Goal: Information Seeking & Learning: Find specific fact

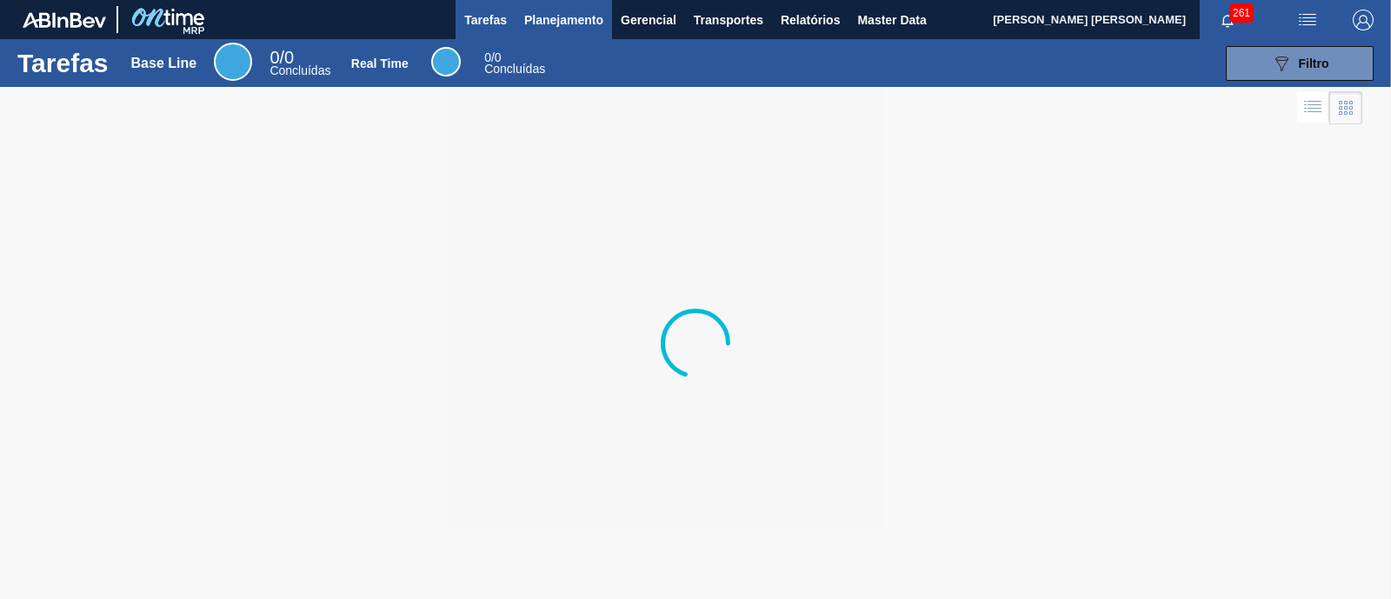
click at [543, 15] on span "Planejamento" at bounding box center [563, 20] width 79 height 21
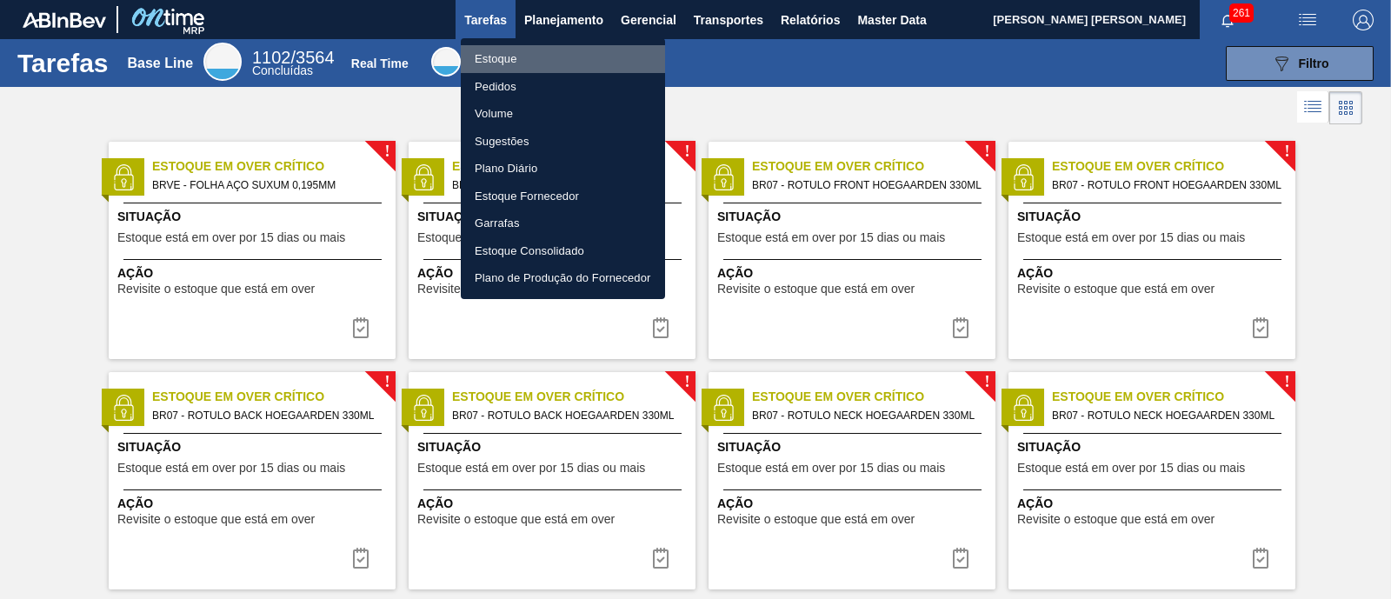
click at [541, 55] on li "Estoque" at bounding box center [563, 59] width 204 height 28
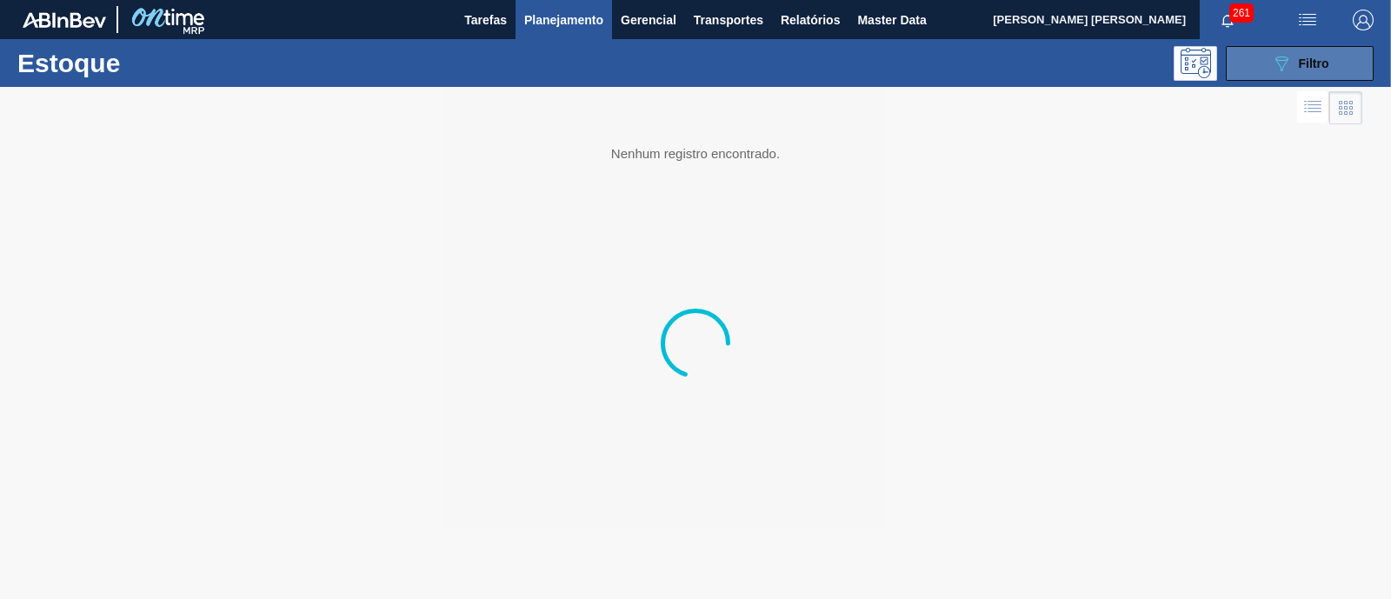
click at [1296, 68] on div "089F7B8B-B2A5-4AFE-B5C0-19BA573D28AC Filtro" at bounding box center [1300, 63] width 58 height 21
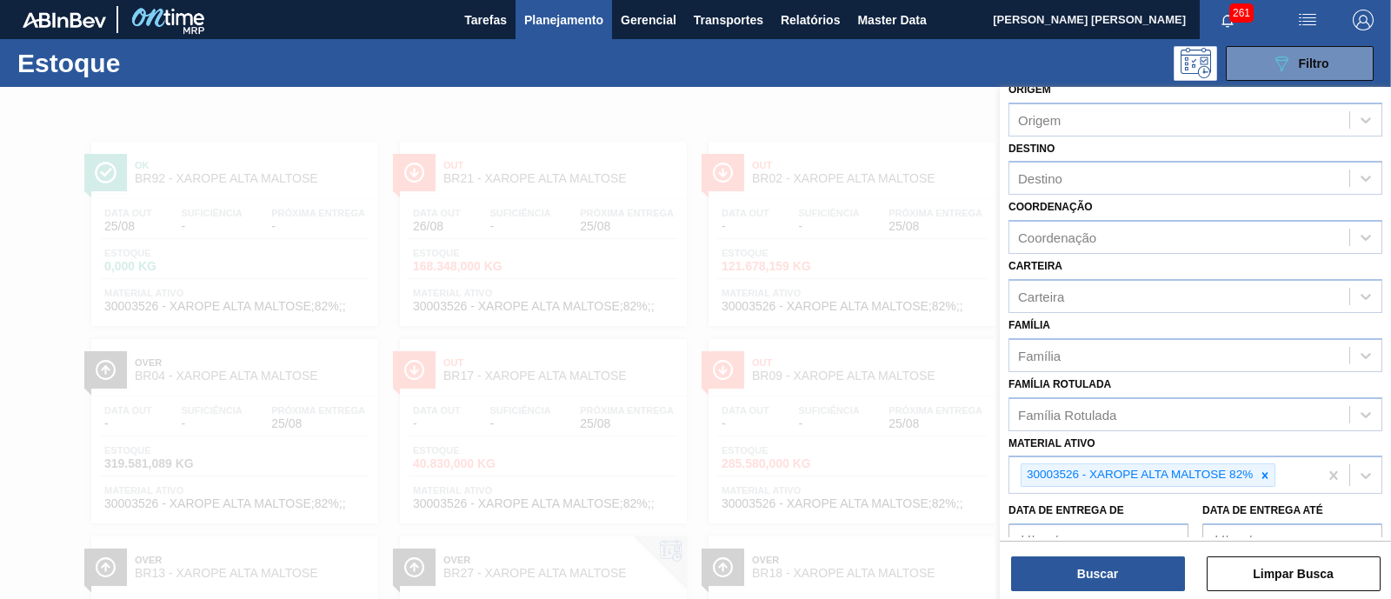
scroll to position [108, 0]
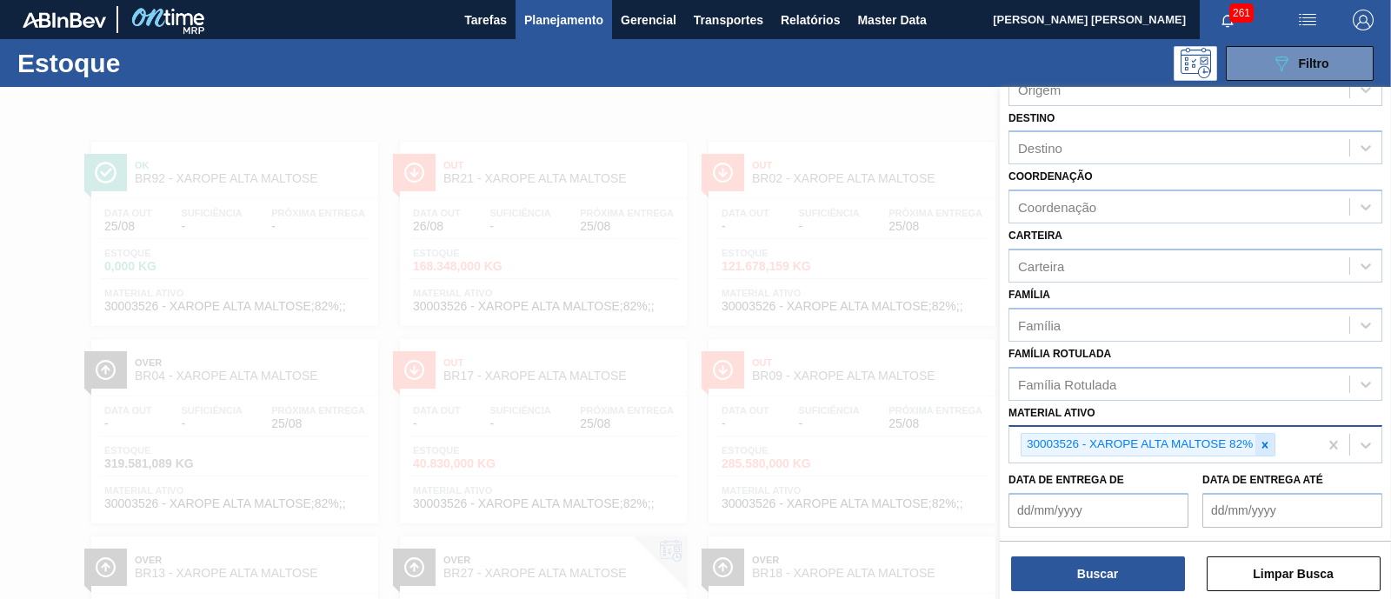
click at [1271, 436] on div at bounding box center [1264, 445] width 19 height 22
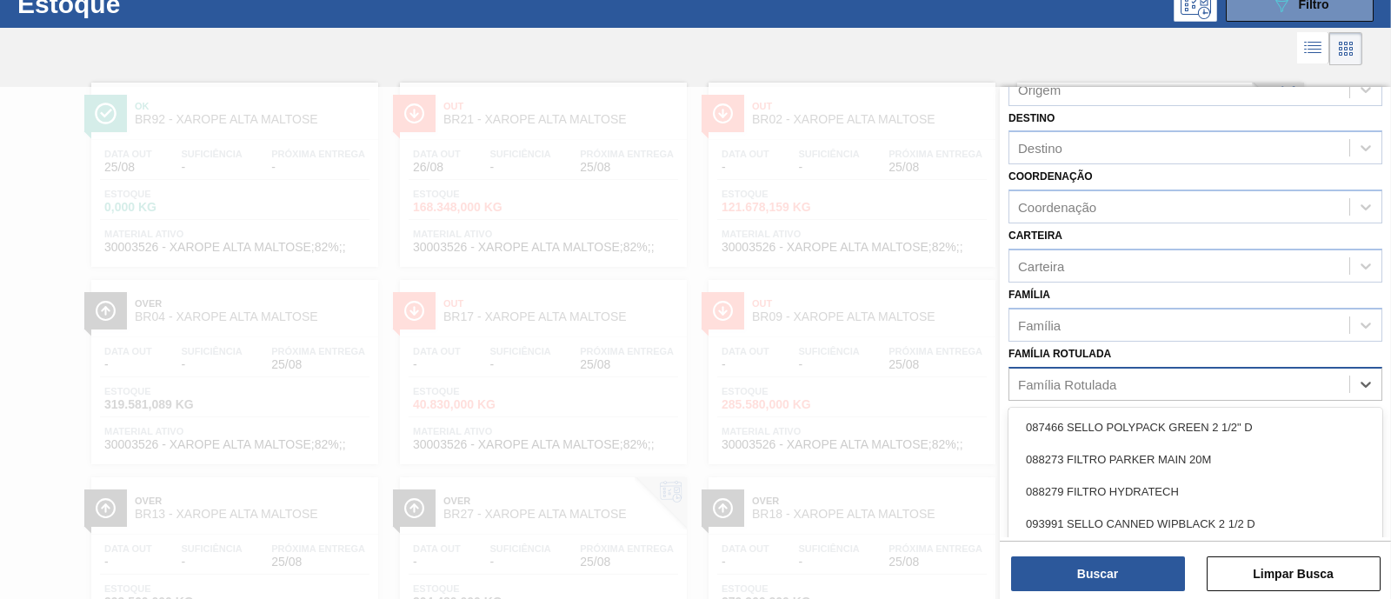
click at [1139, 371] on div "Família Rotulada" at bounding box center [1179, 383] width 340 height 25
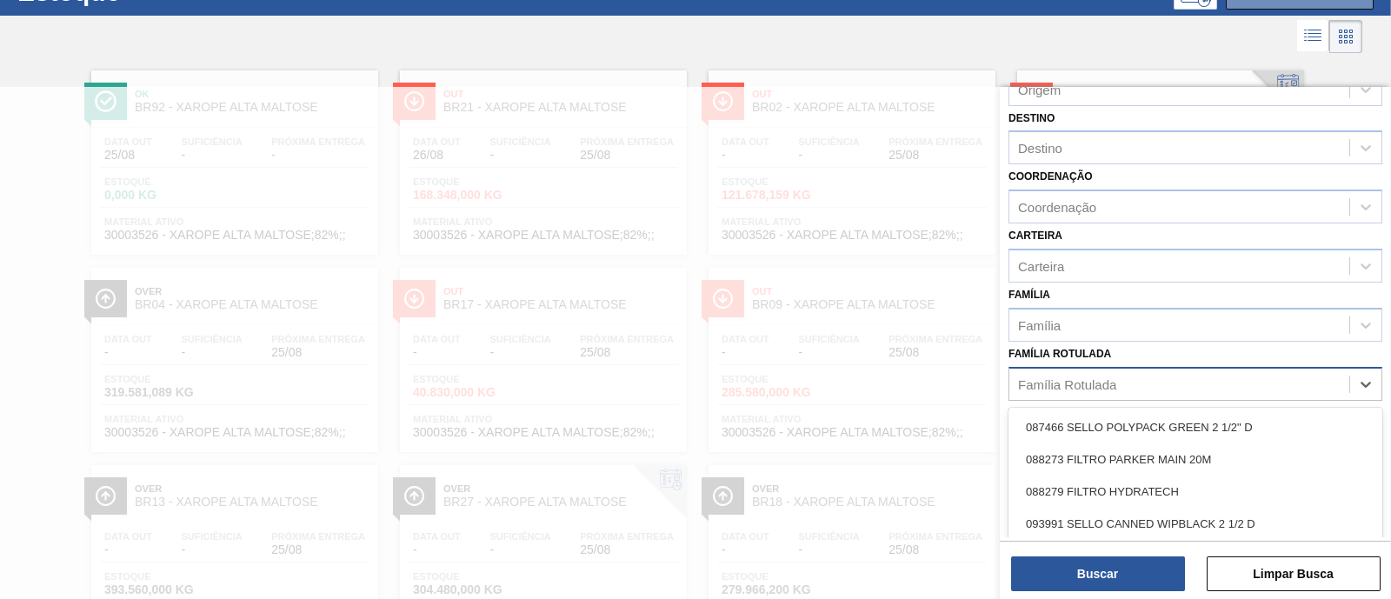
scroll to position [72, 0]
type Rotulada "c"
type Rotulada "spaten 355"
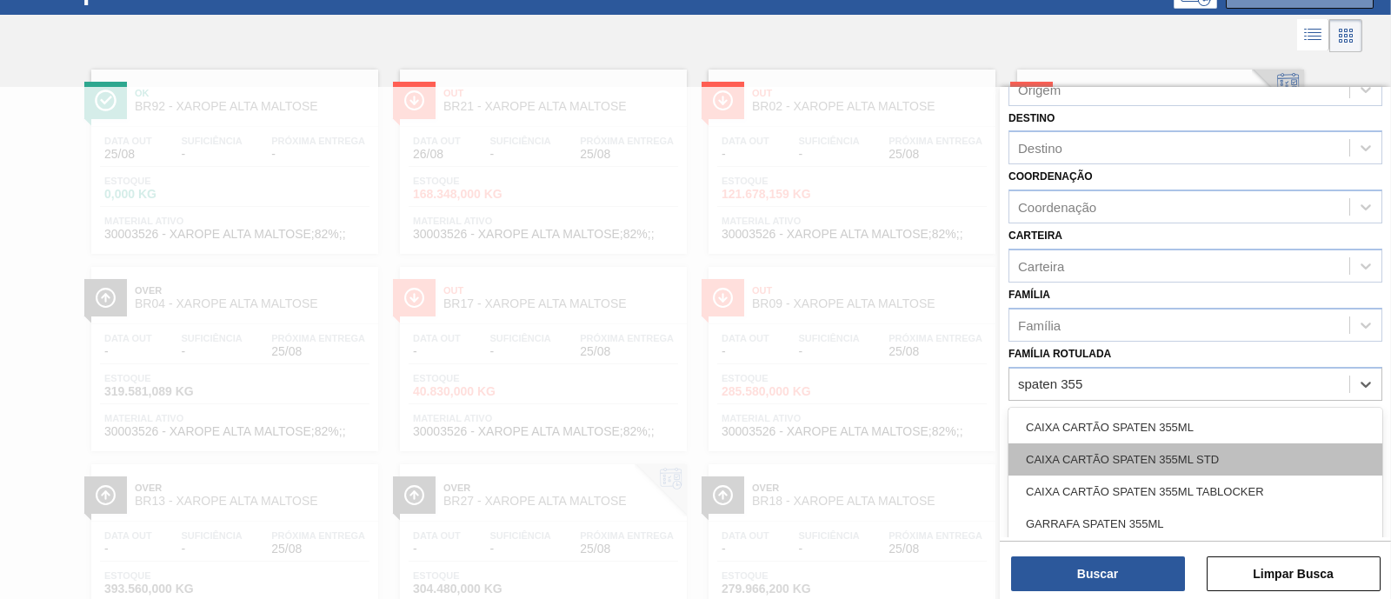
click at [1189, 454] on div "CAIXA CARTÃO SPATEN 355ML STD" at bounding box center [1195, 459] width 374 height 32
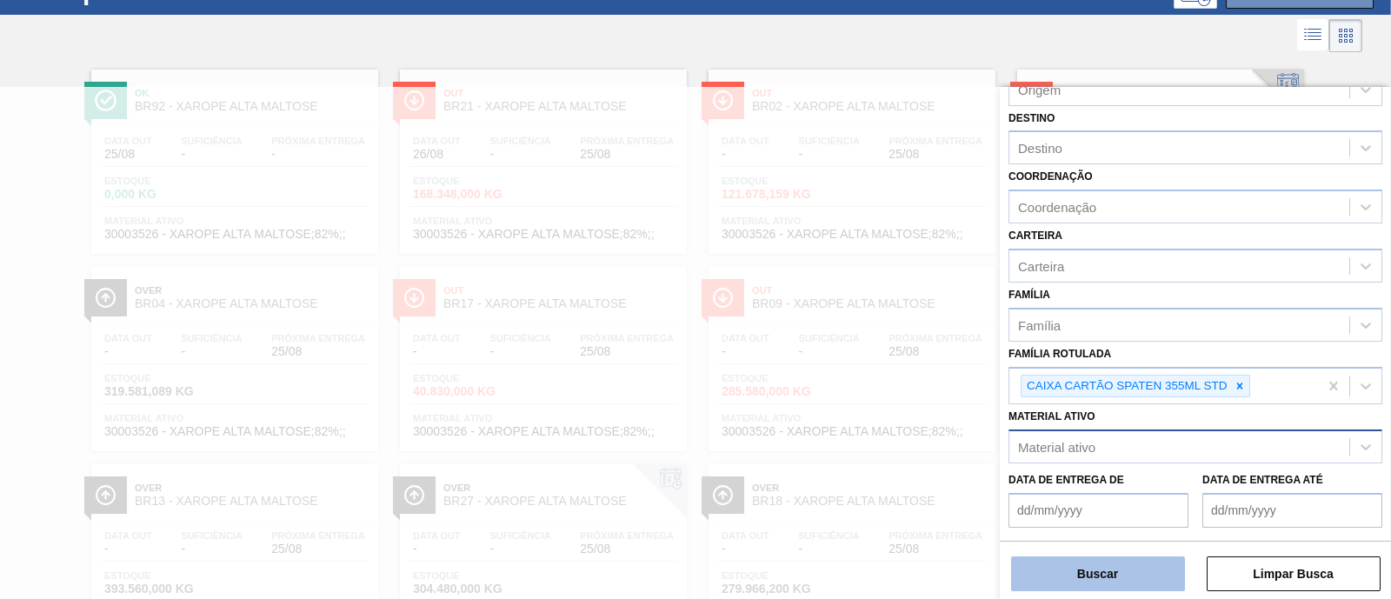
click at [1110, 581] on button "Buscar" at bounding box center [1098, 573] width 174 height 35
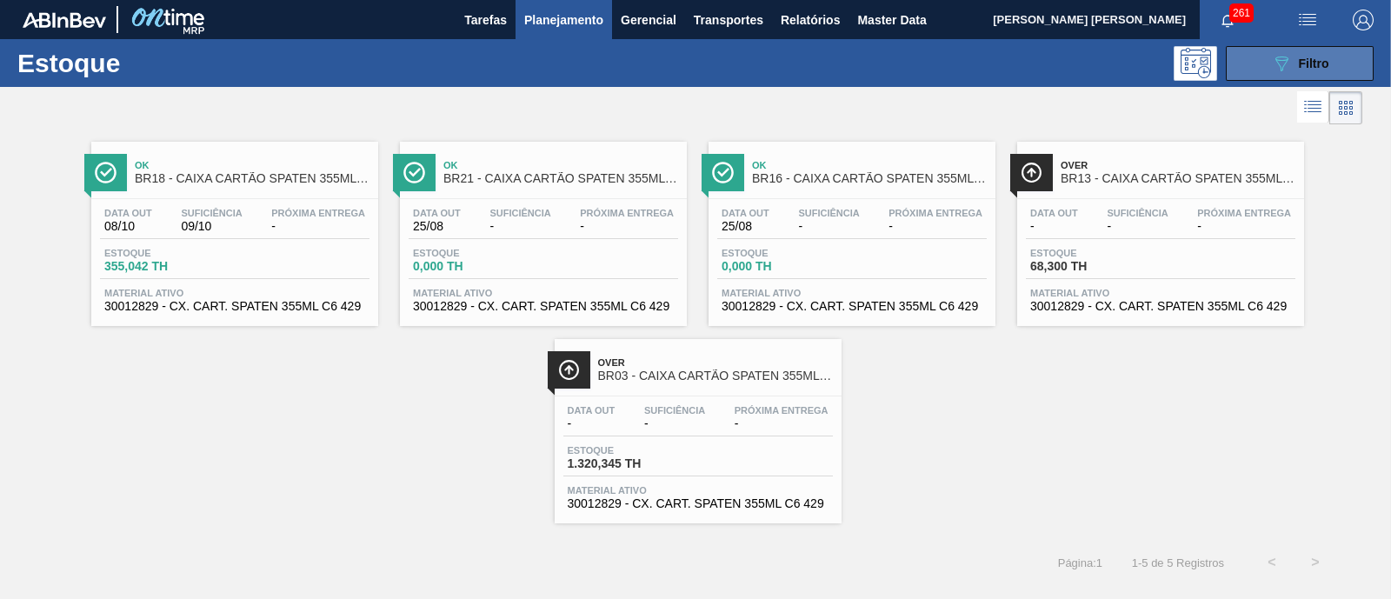
click at [1353, 66] on button "089F7B8B-B2A5-4AFE-B5C0-19BA573D28AC Filtro" at bounding box center [1300, 63] width 148 height 35
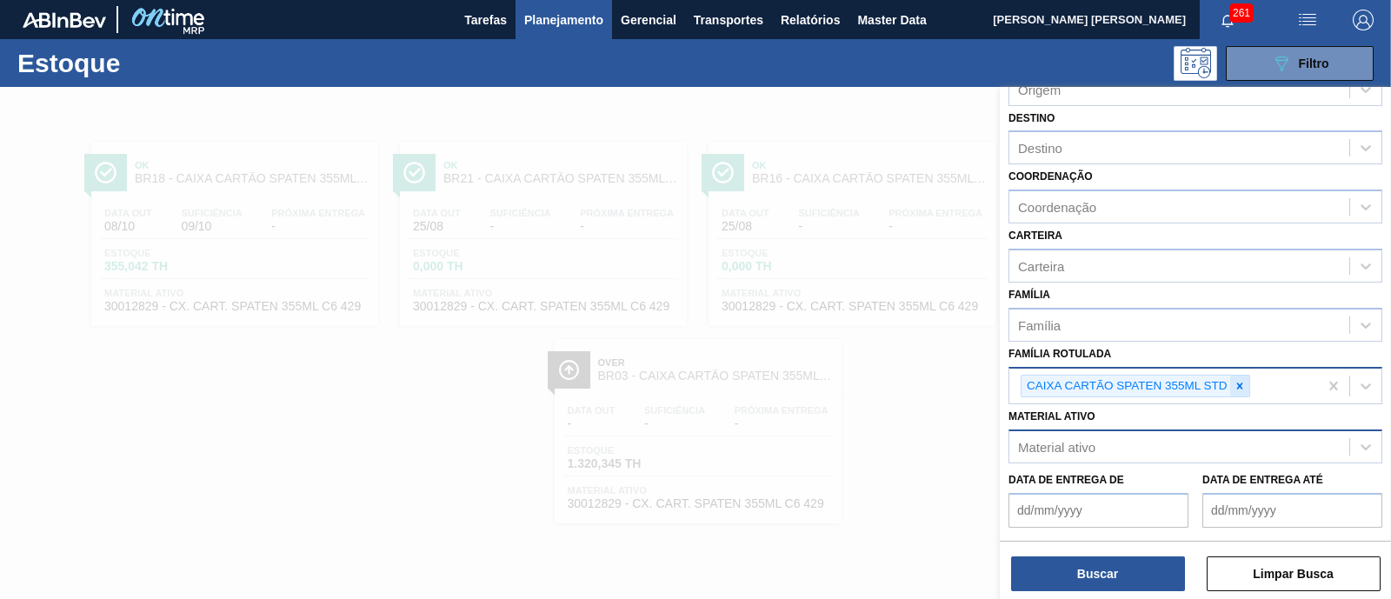
click at [1235, 380] on icon at bounding box center [1239, 386] width 12 height 12
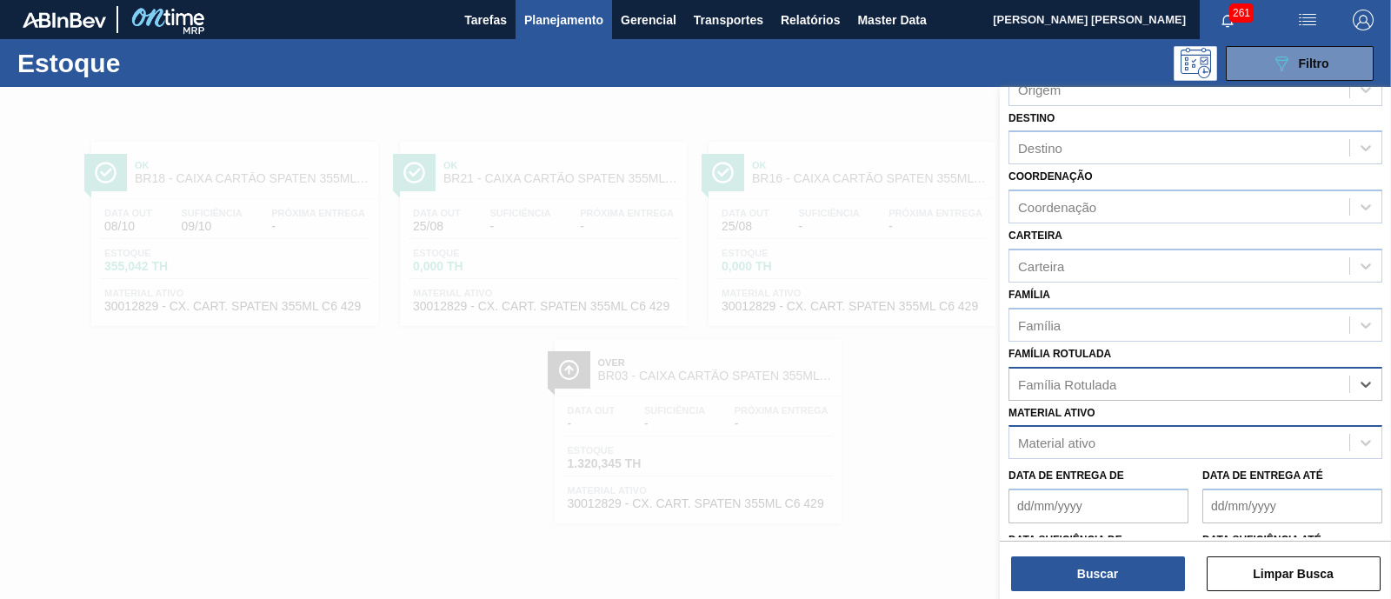
click at [1235, 377] on div "Família Rotulada" at bounding box center [1179, 383] width 340 height 25
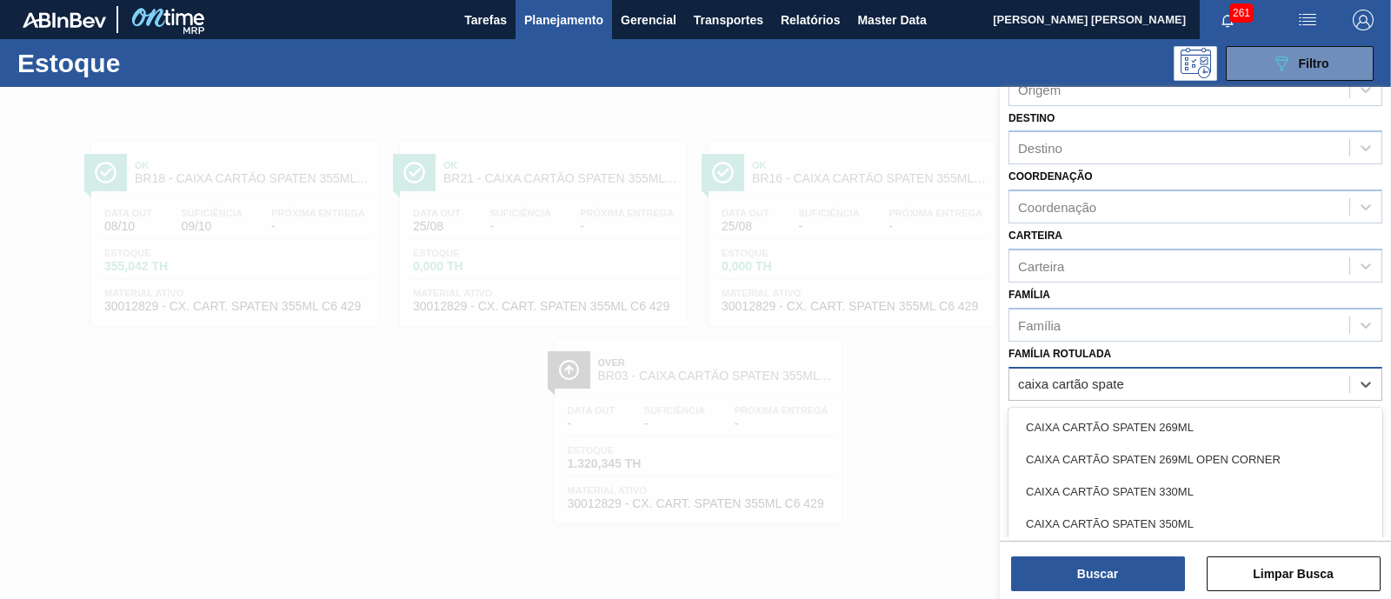
type Rotulada "caixa cartão spaten"
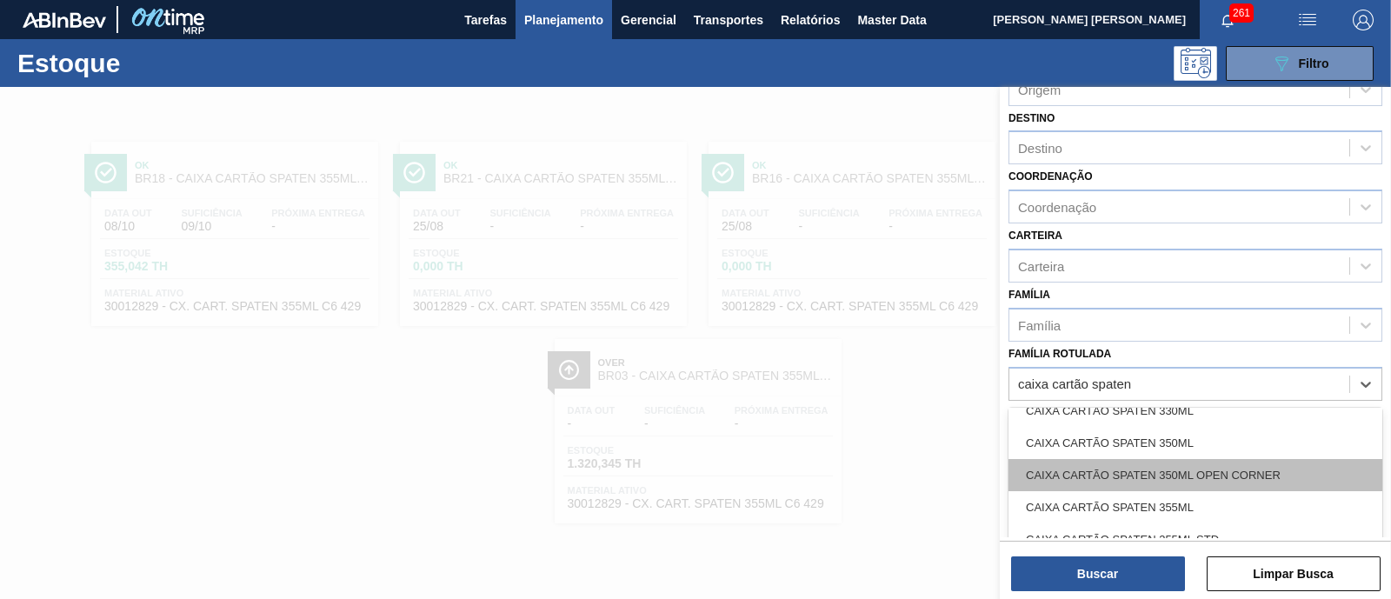
scroll to position [108, 0]
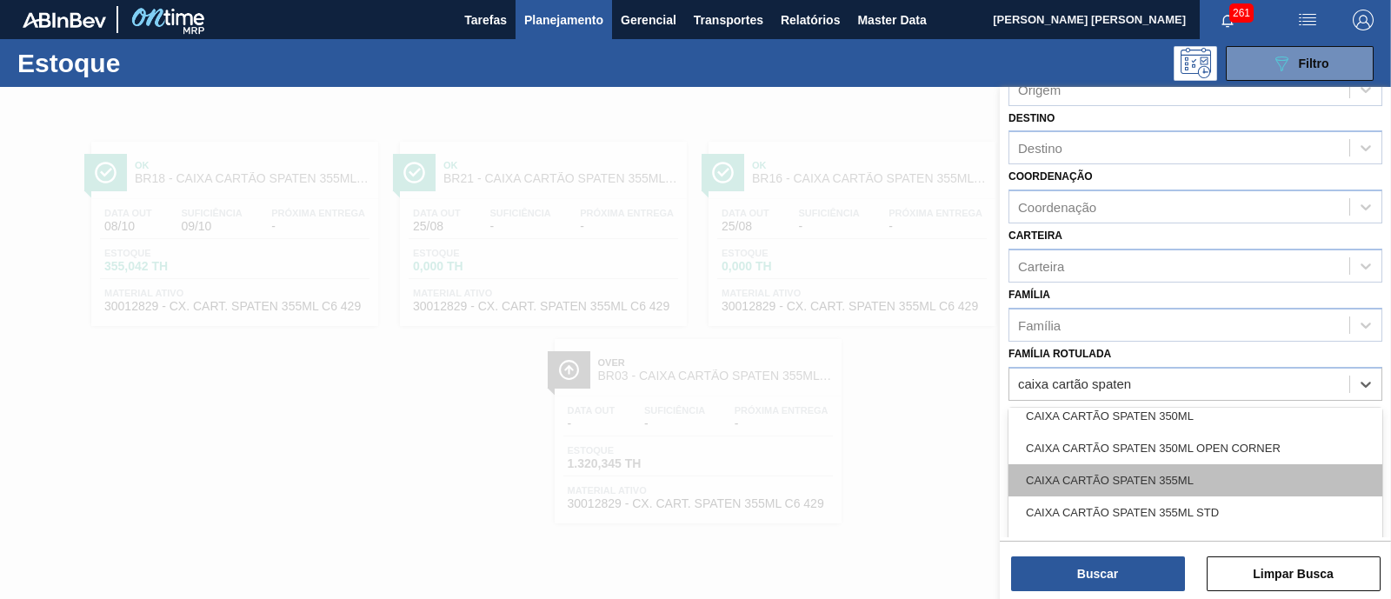
click at [1236, 480] on div "CAIXA CARTÃO SPATEN 355ML" at bounding box center [1195, 480] width 374 height 32
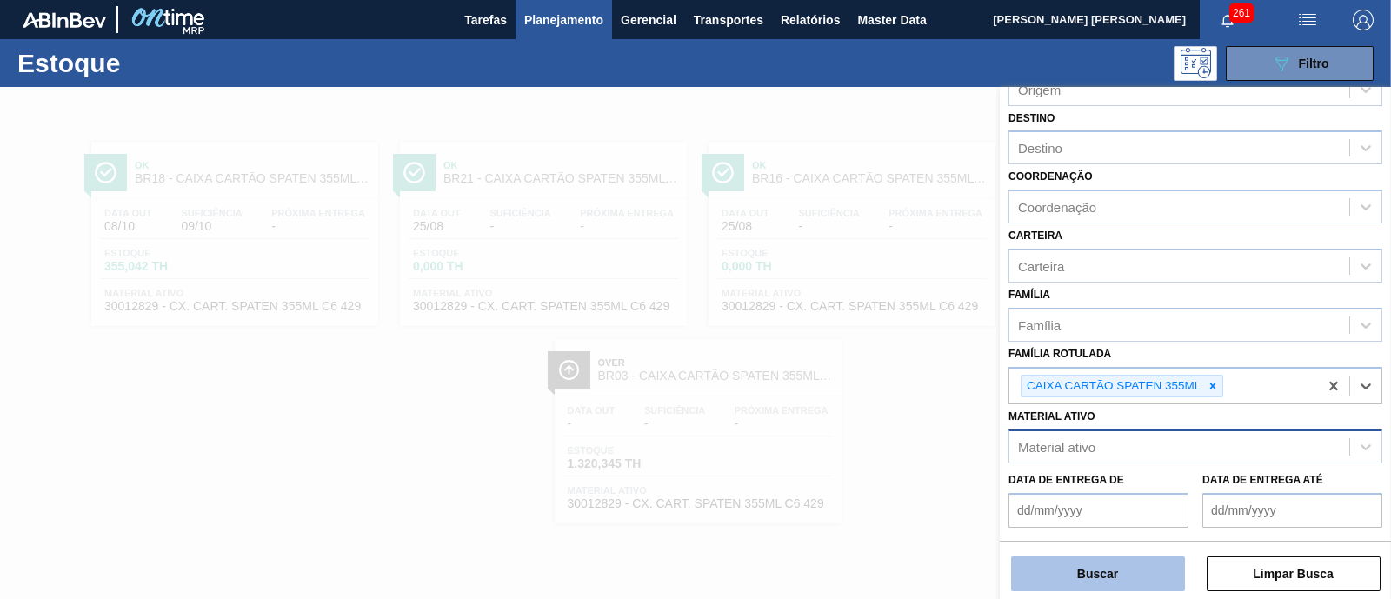
click at [1159, 566] on button "Buscar" at bounding box center [1098, 573] width 174 height 35
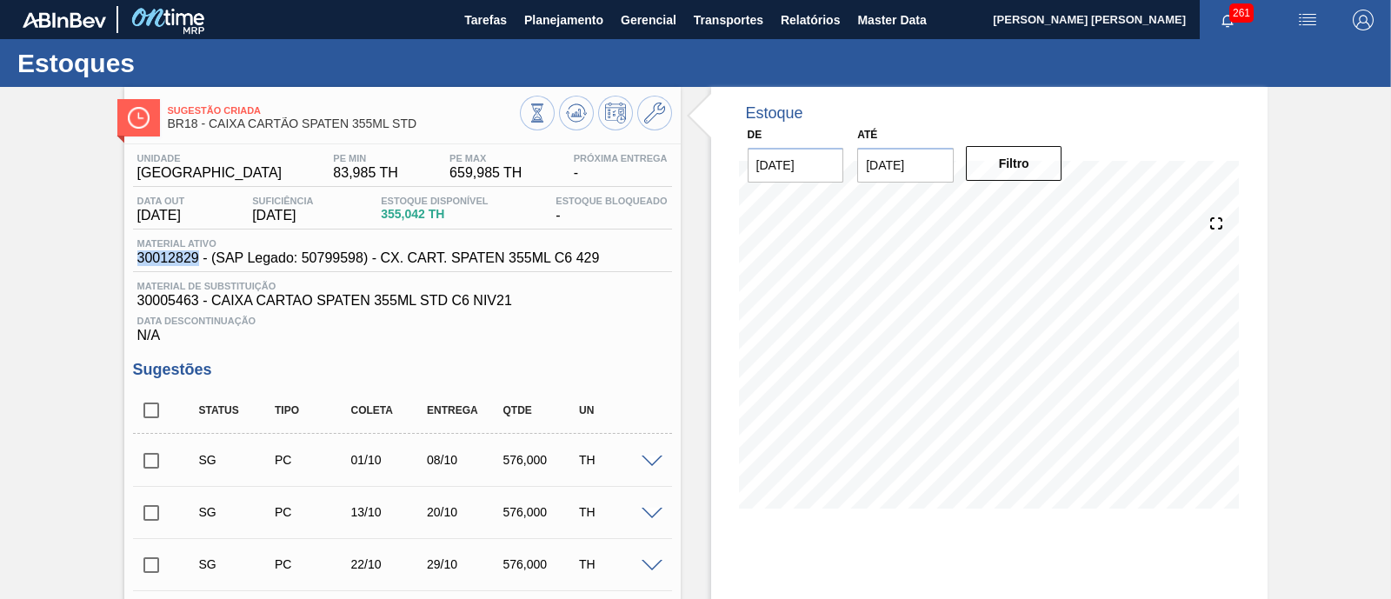
drag, startPoint x: 132, startPoint y: 267, endPoint x: 198, endPoint y: 265, distance: 66.1
click at [198, 265] on div "Material ativo 30012829 - (SAP Legado: 50799598) - CX. CART. SPATEN 355ML C6 429" at bounding box center [368, 252] width 471 height 28
copy span "30012829"
click at [582, 123] on icon at bounding box center [576, 113] width 21 height 21
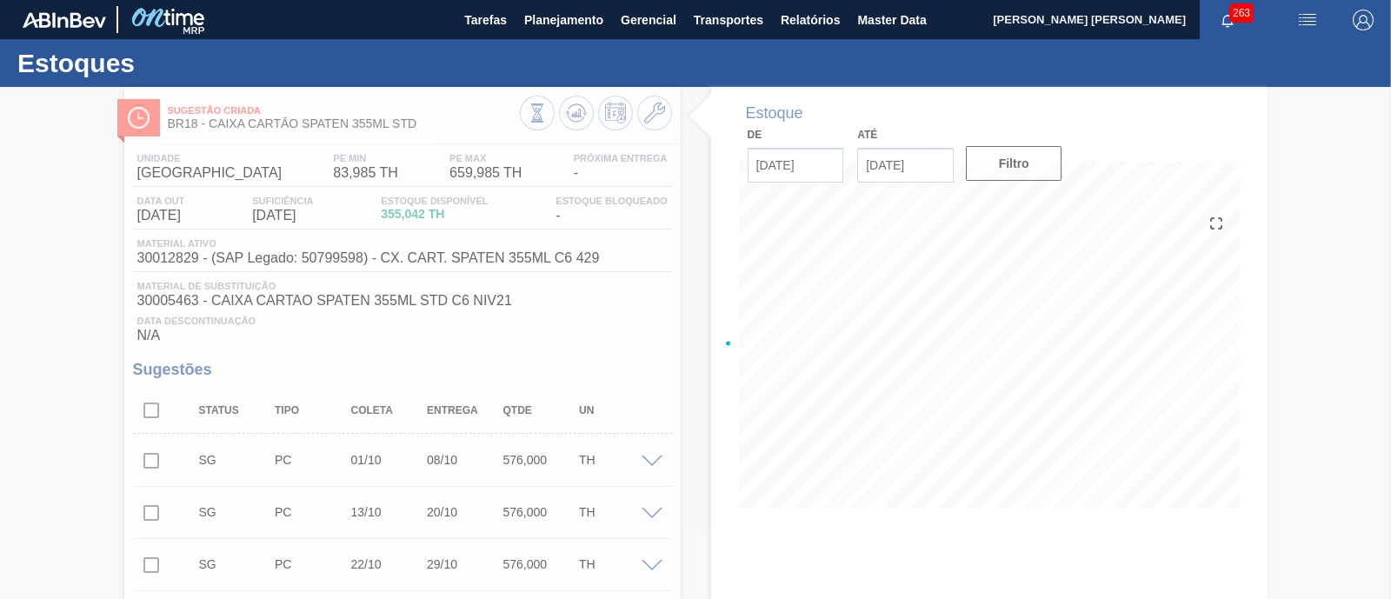
click at [543, 115] on div at bounding box center [695, 343] width 1391 height 512
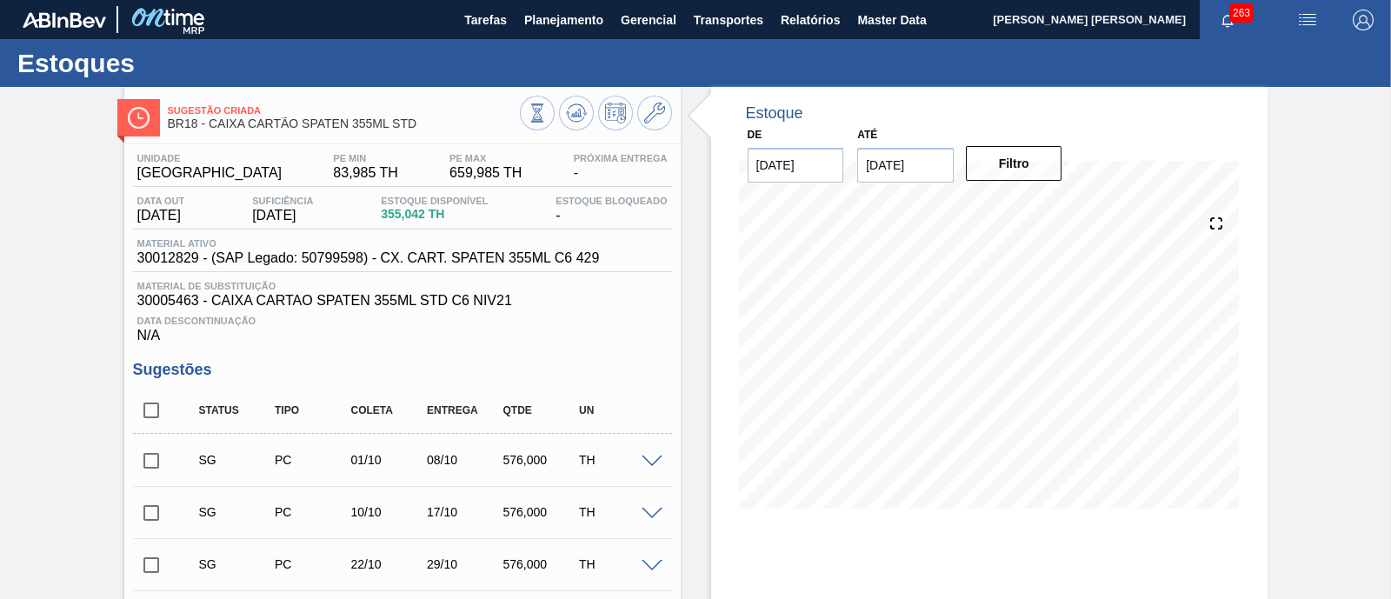
click at [543, 115] on icon at bounding box center [537, 112] width 19 height 19
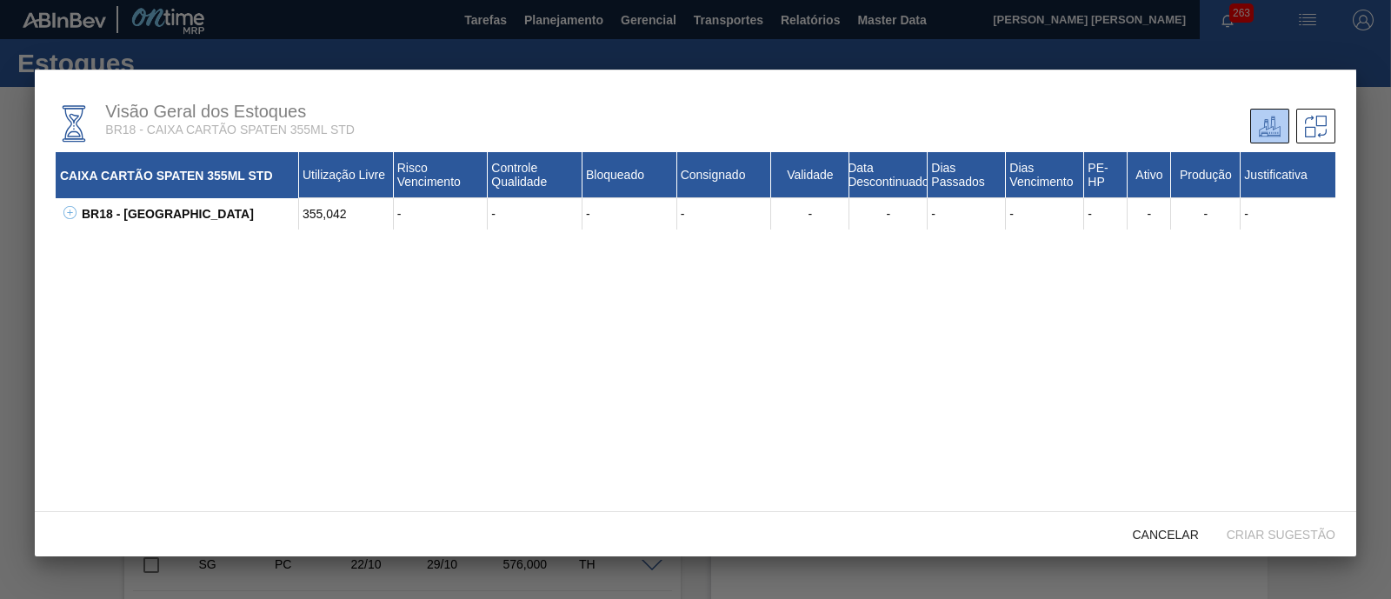
click at [73, 216] on icon at bounding box center [69, 212] width 13 height 13
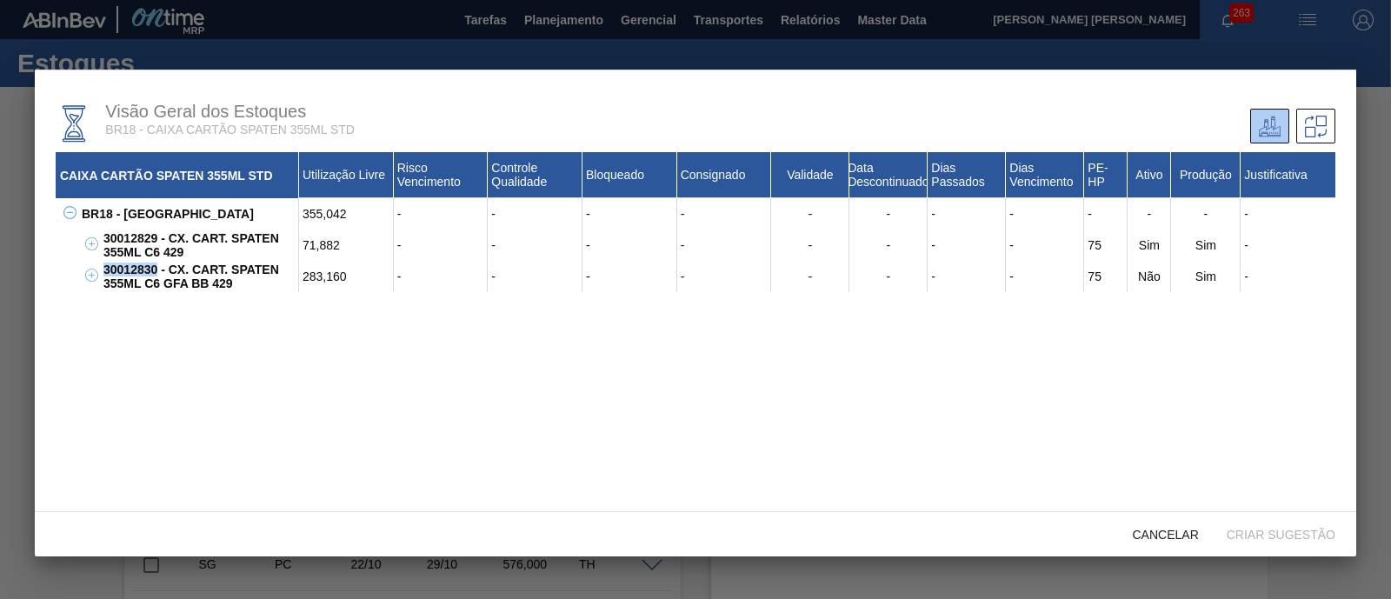
drag, startPoint x: 101, startPoint y: 273, endPoint x: 155, endPoint y: 276, distance: 54.0
click at [155, 276] on div "30012830 - CX. CART. SPATEN 355ML C6 GFA BB 429" at bounding box center [199, 276] width 200 height 31
copy div "30012830"
click at [1166, 536] on span "Cancelar" at bounding box center [1166, 535] width 94 height 14
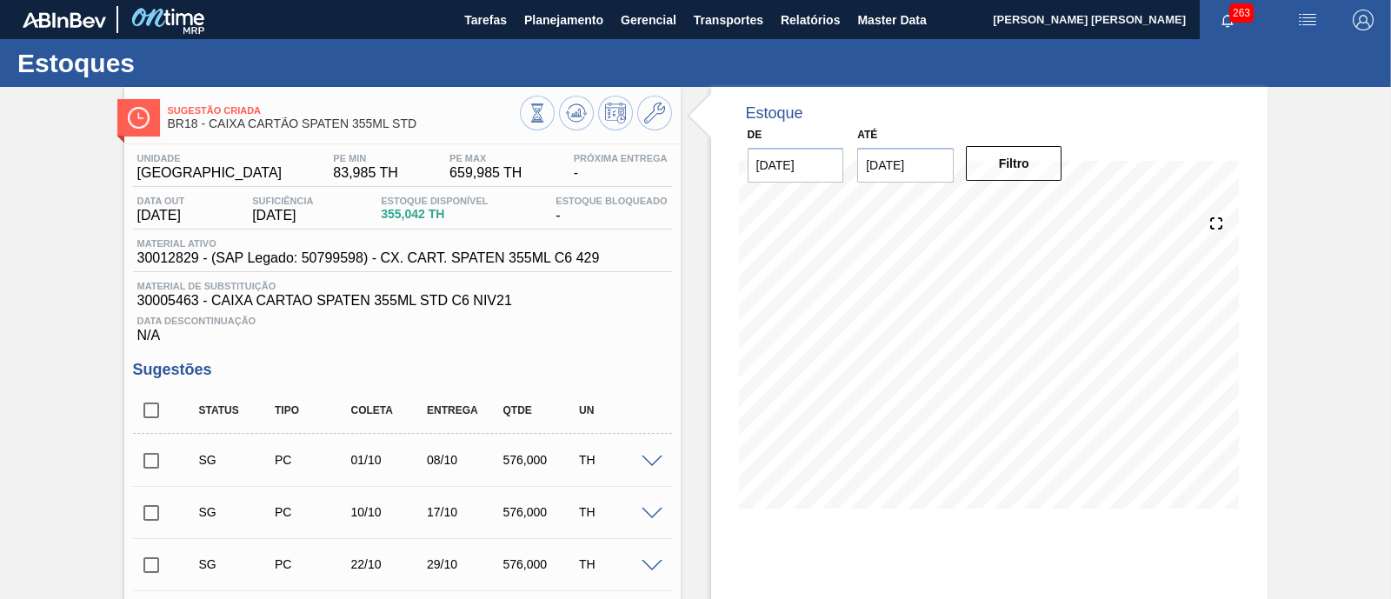
click at [83, 17] on img at bounding box center [64, 20] width 83 height 16
